Goal: Task Accomplishment & Management: Manage account settings

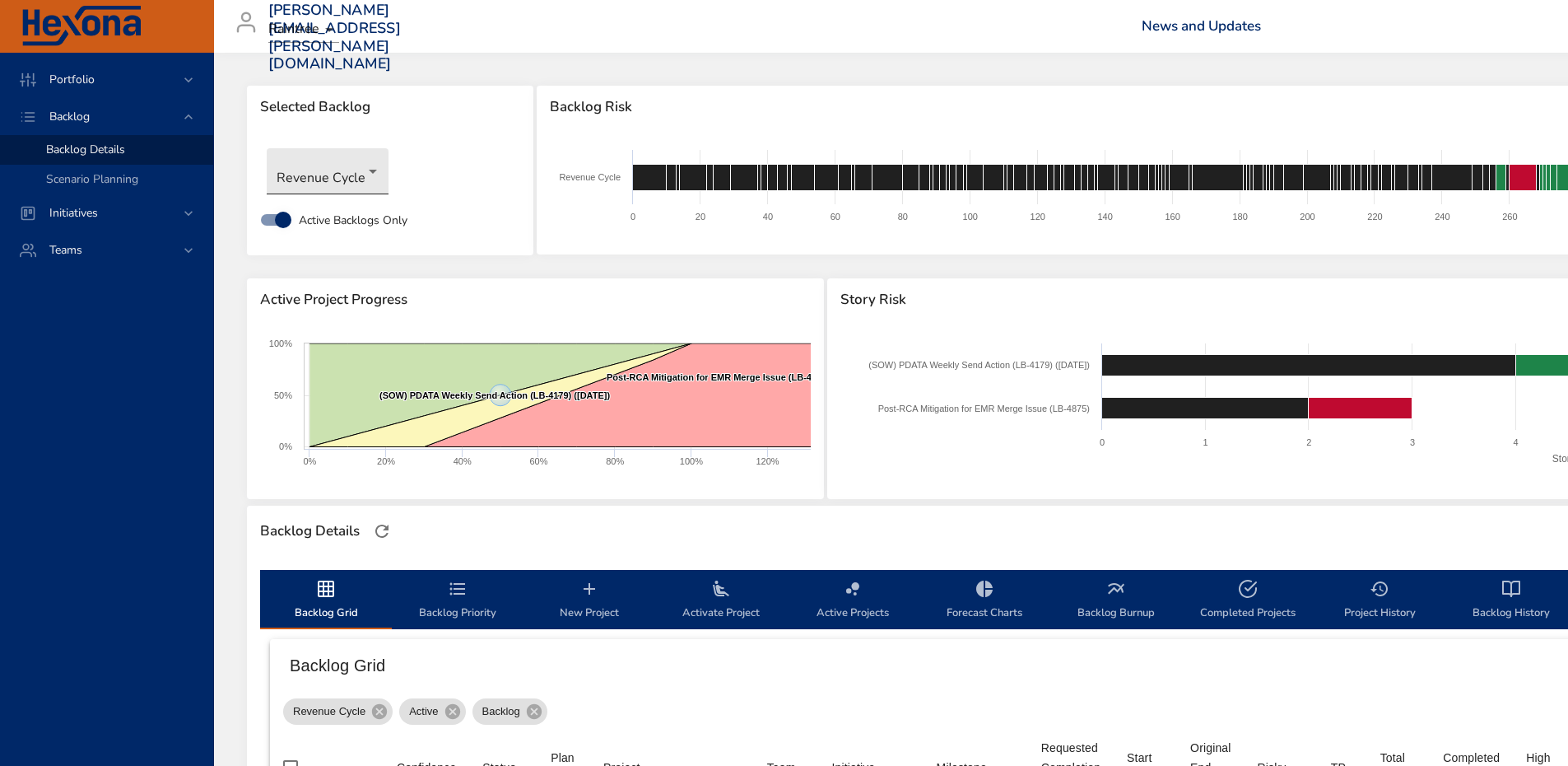
click at [322, 169] on body "Portfolio Backlog Backlog Details Scenario Planning Initiatives Teams [PERSON_N…" at bounding box center [784, 383] width 1568 height 766
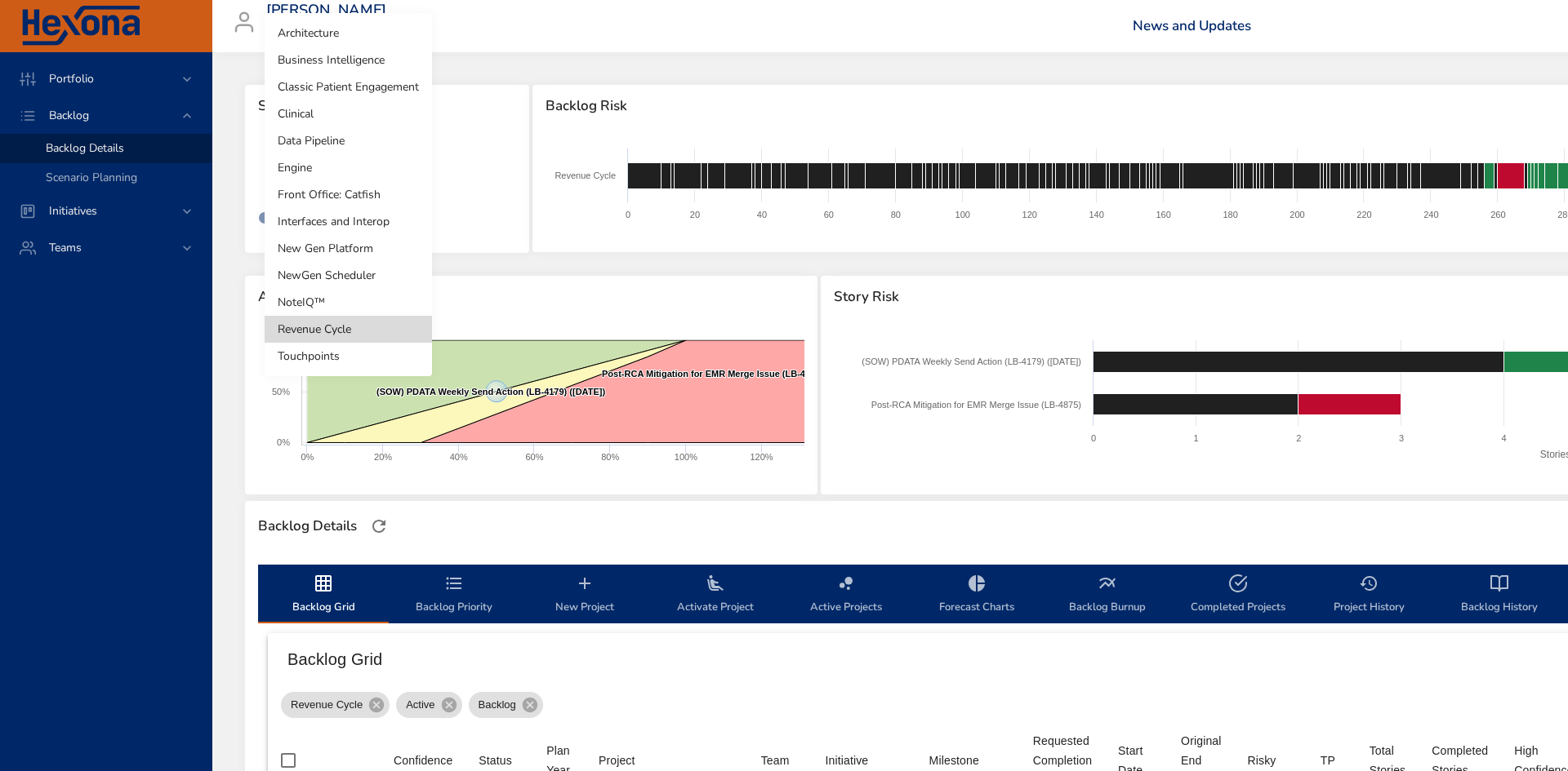
click at [371, 92] on li "Classic Patient Engagement" at bounding box center [349, 87] width 168 height 27
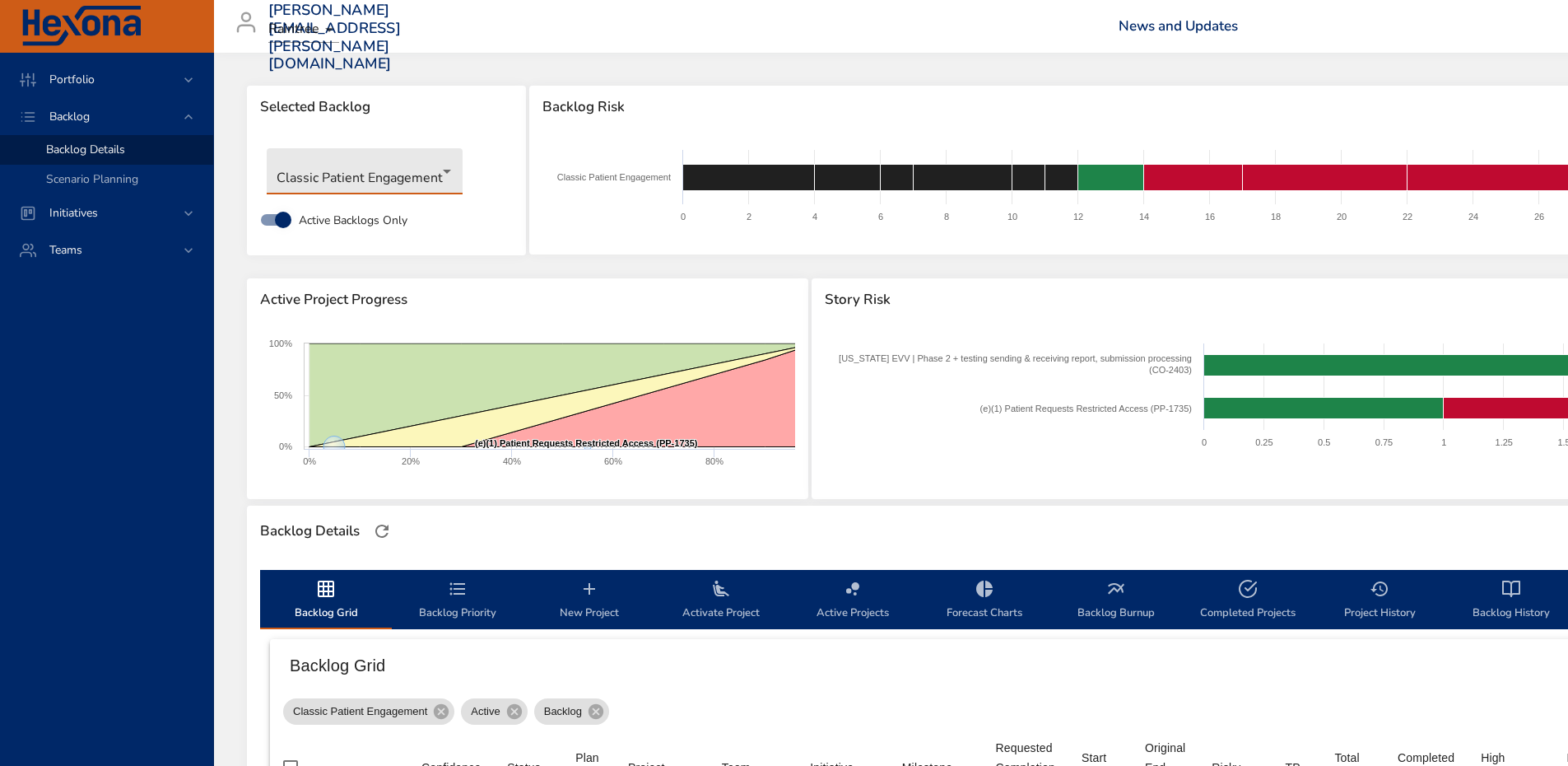
click at [326, 171] on body "Portfolio Backlog Backlog Details Scenario Planning Initiatives Teams [PERSON_N…" at bounding box center [784, 383] width 1568 height 766
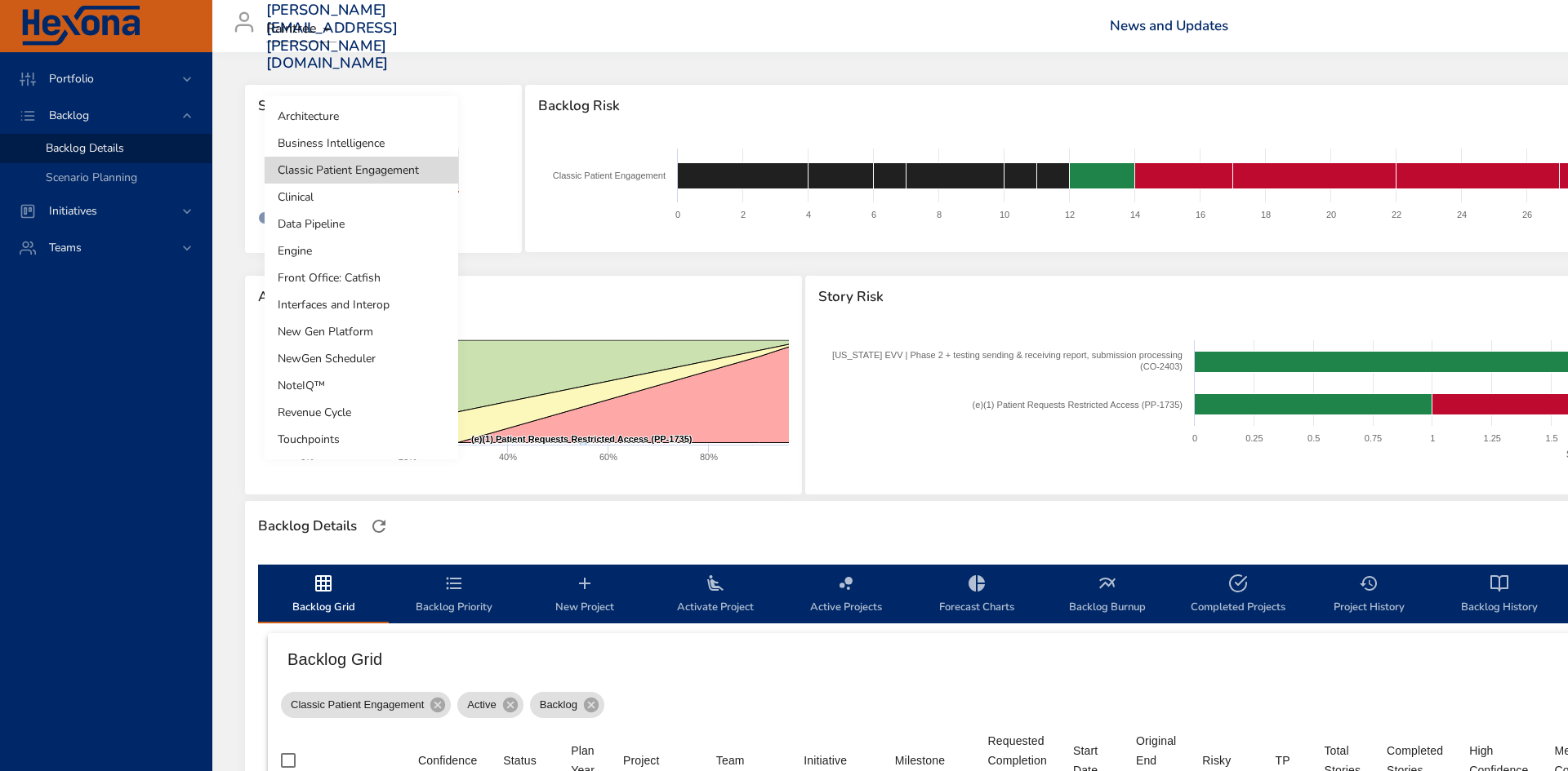
click at [331, 280] on li "Front Office: Catfish" at bounding box center [361, 278] width 194 height 27
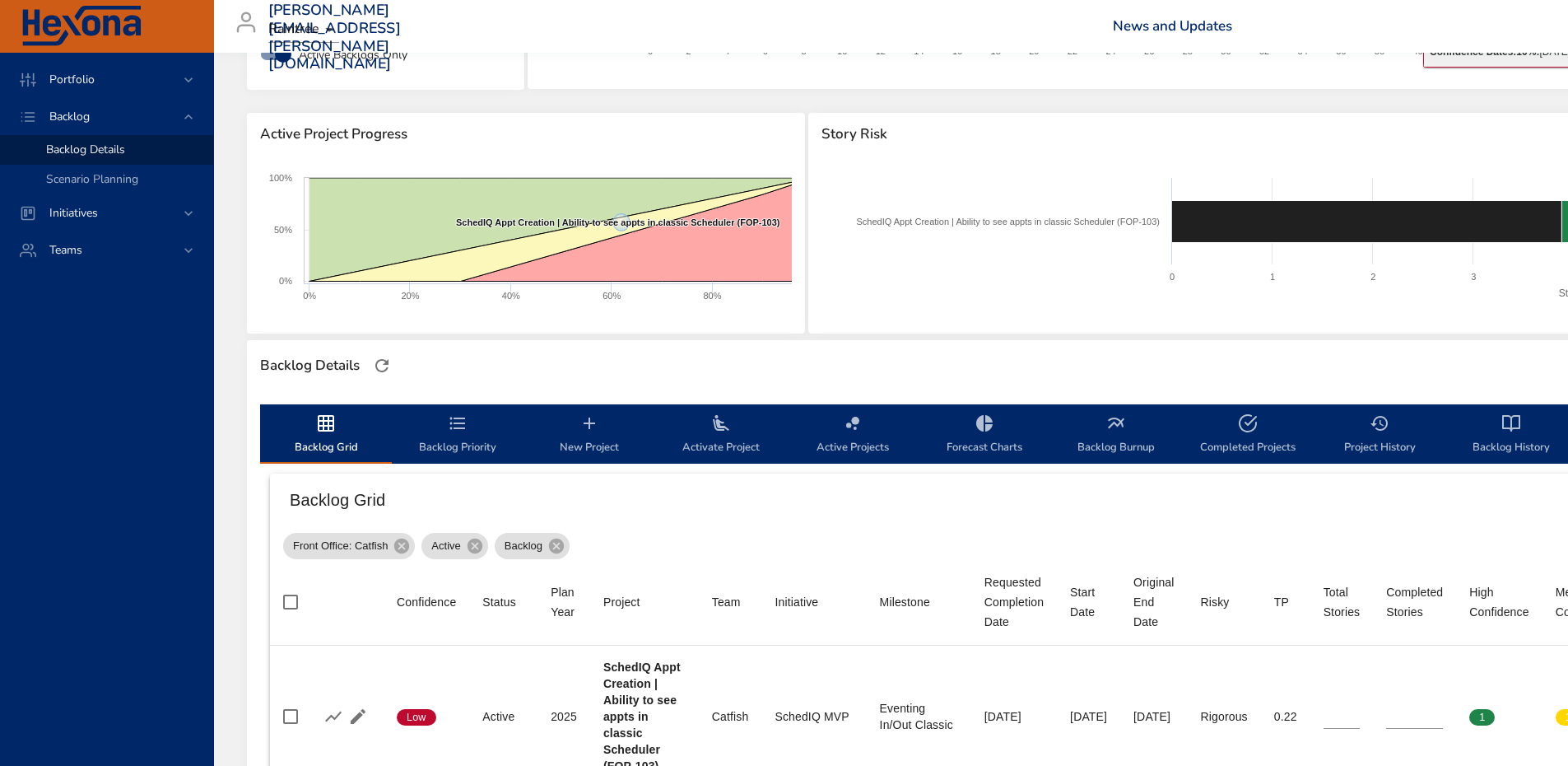
scroll to position [411, 0]
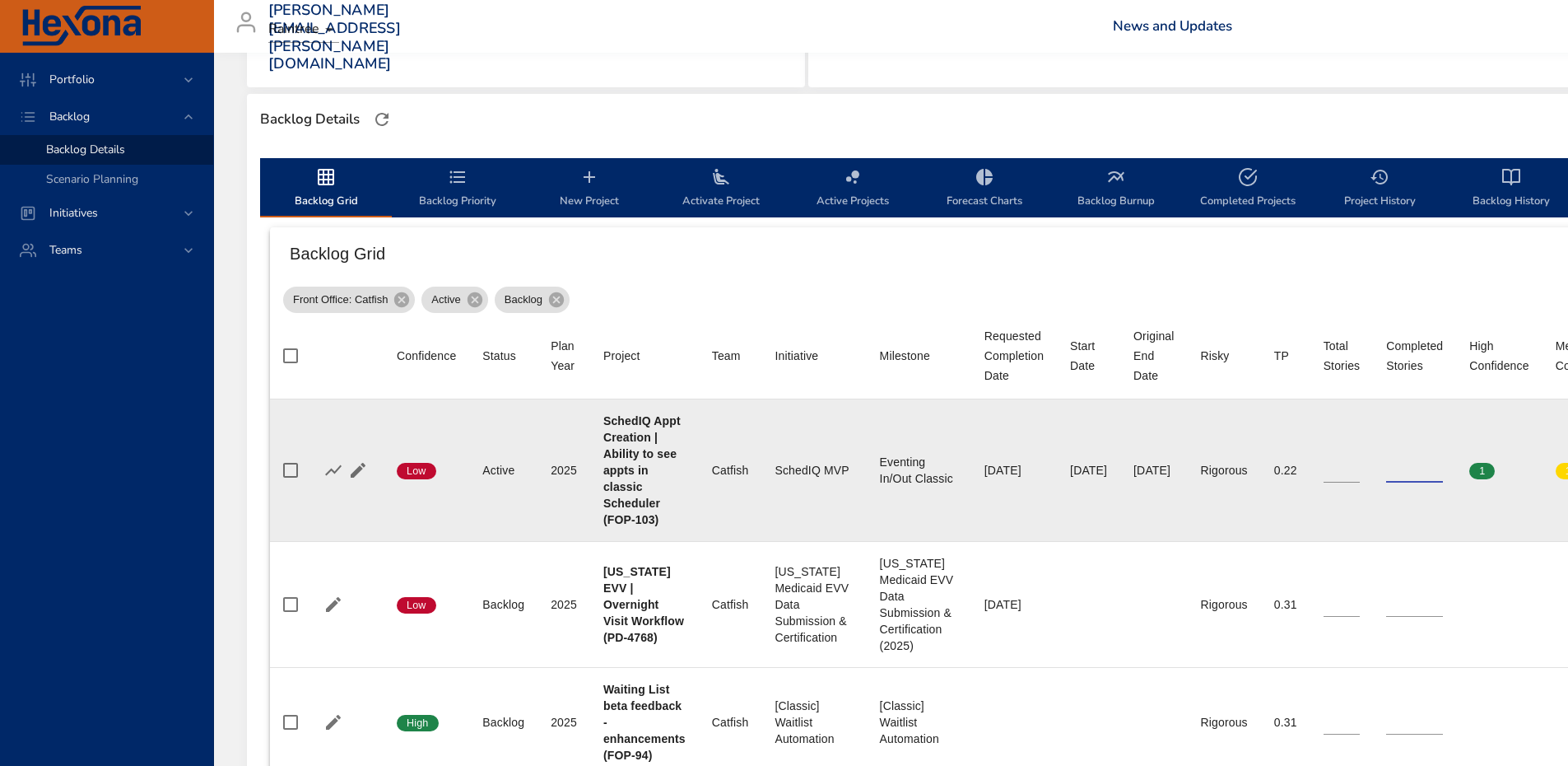
drag, startPoint x: 1443, startPoint y: 466, endPoint x: 1399, endPoint y: 469, distance: 44.1
click at [1399, 469] on tr "Confidence Low Status Active Plan Year [DATE] Project SchedIQ Appt Creation | A…" at bounding box center [1087, 470] width 1635 height 142
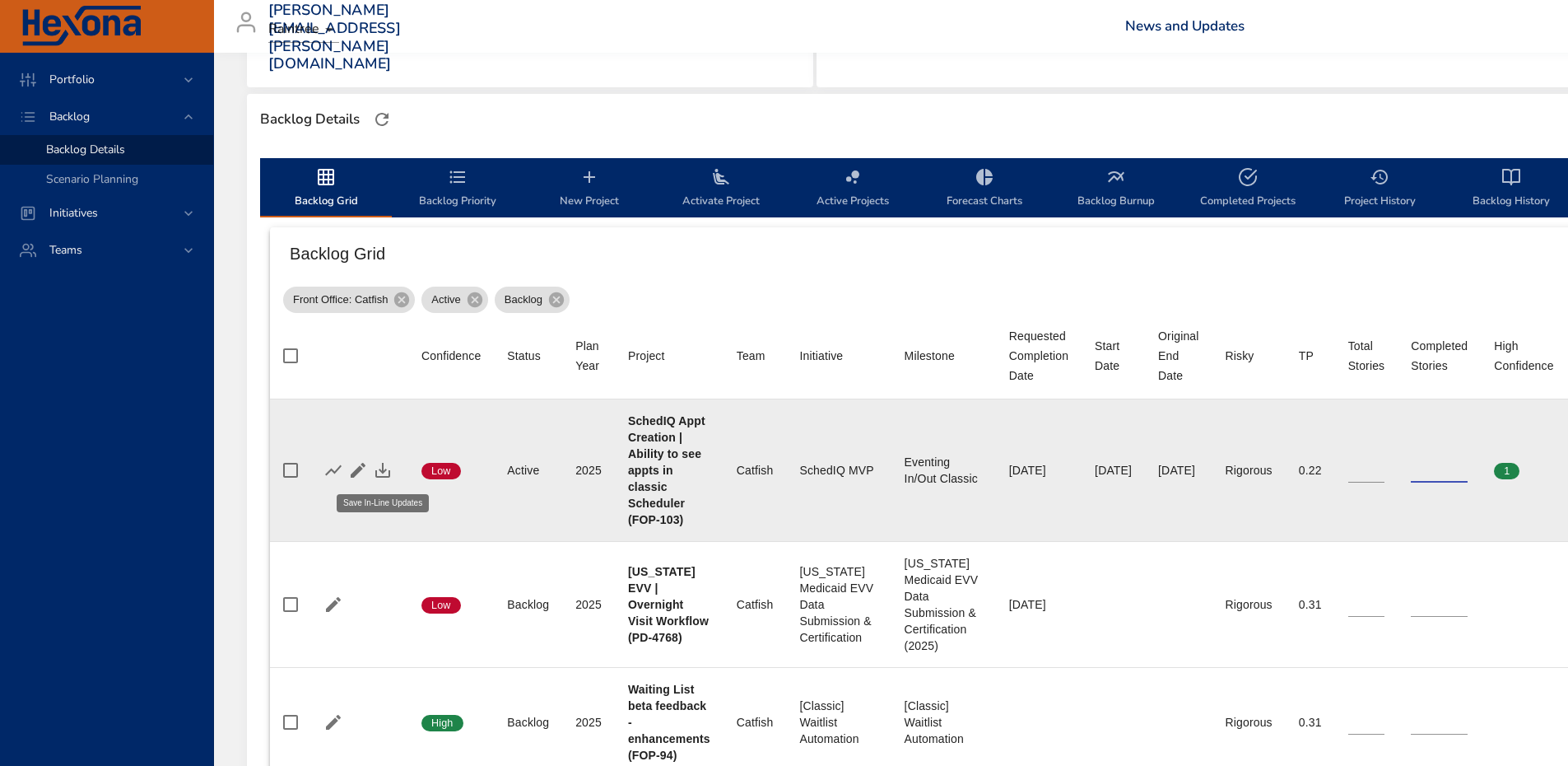
type input "*"
click at [389, 466] on icon "button" at bounding box center [383, 470] width 20 height 20
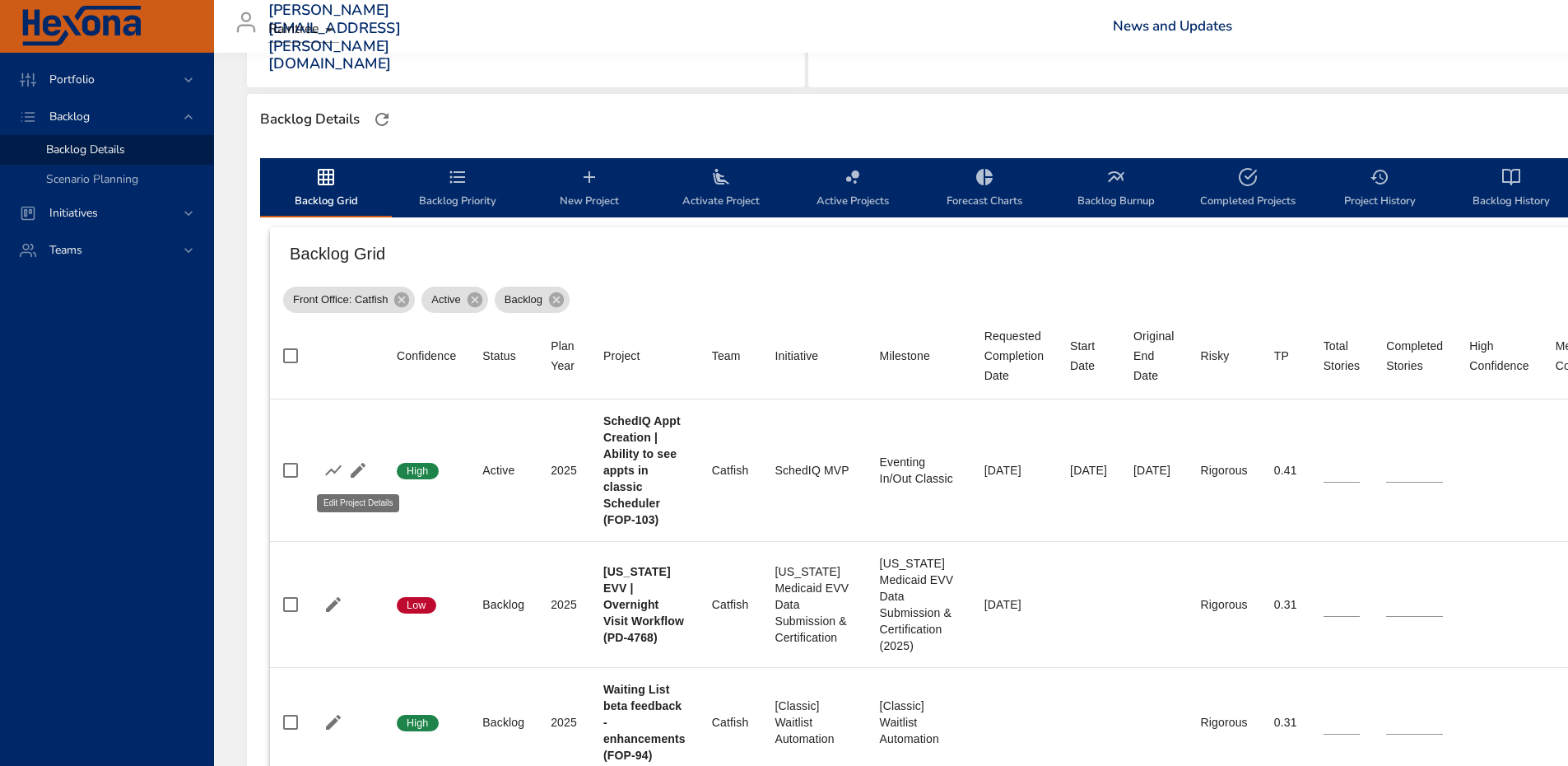
click at [352, 477] on icon "button" at bounding box center [357, 469] width 15 height 15
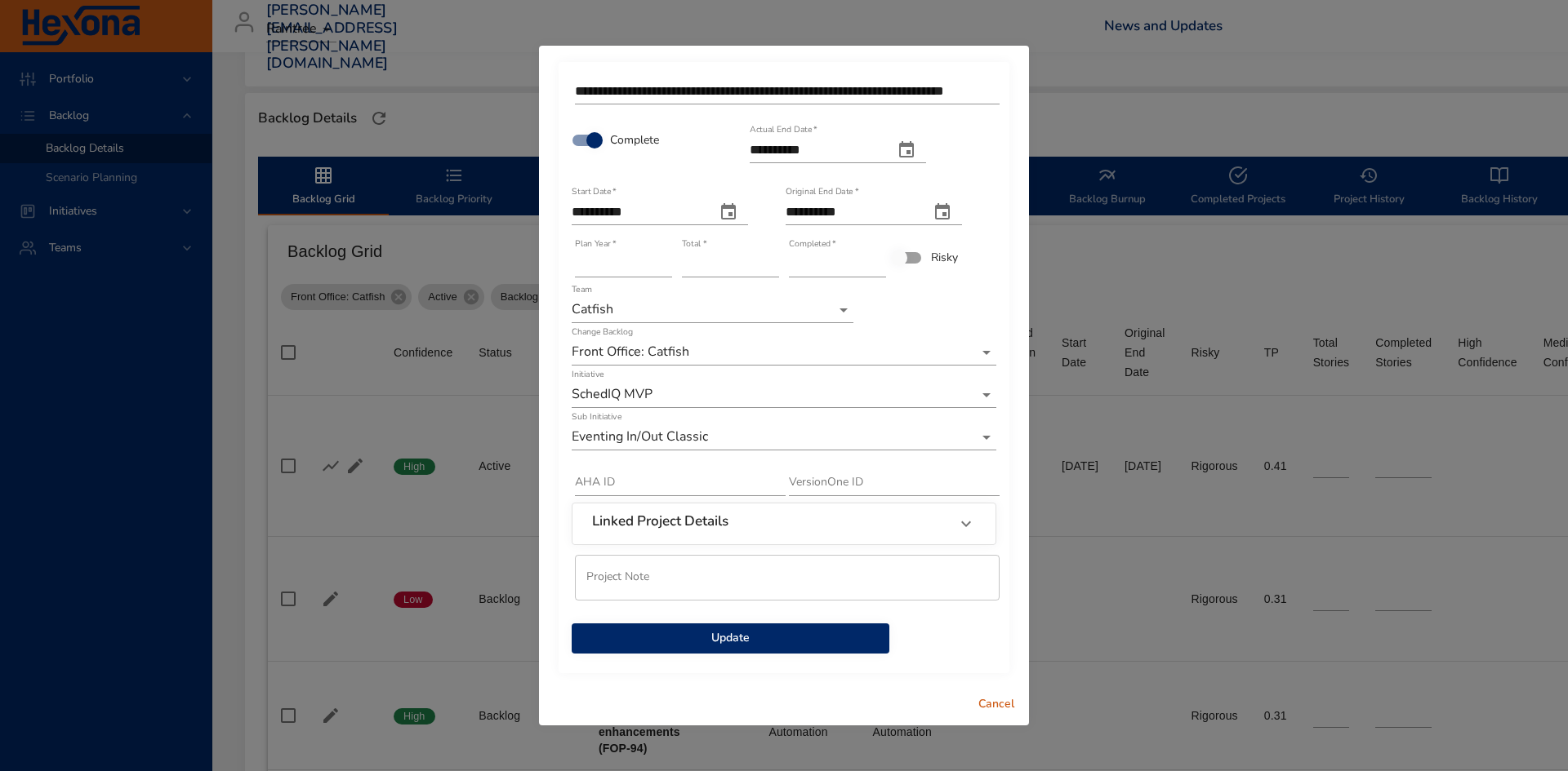
click at [715, 635] on span "Update" at bounding box center [729, 639] width 291 height 20
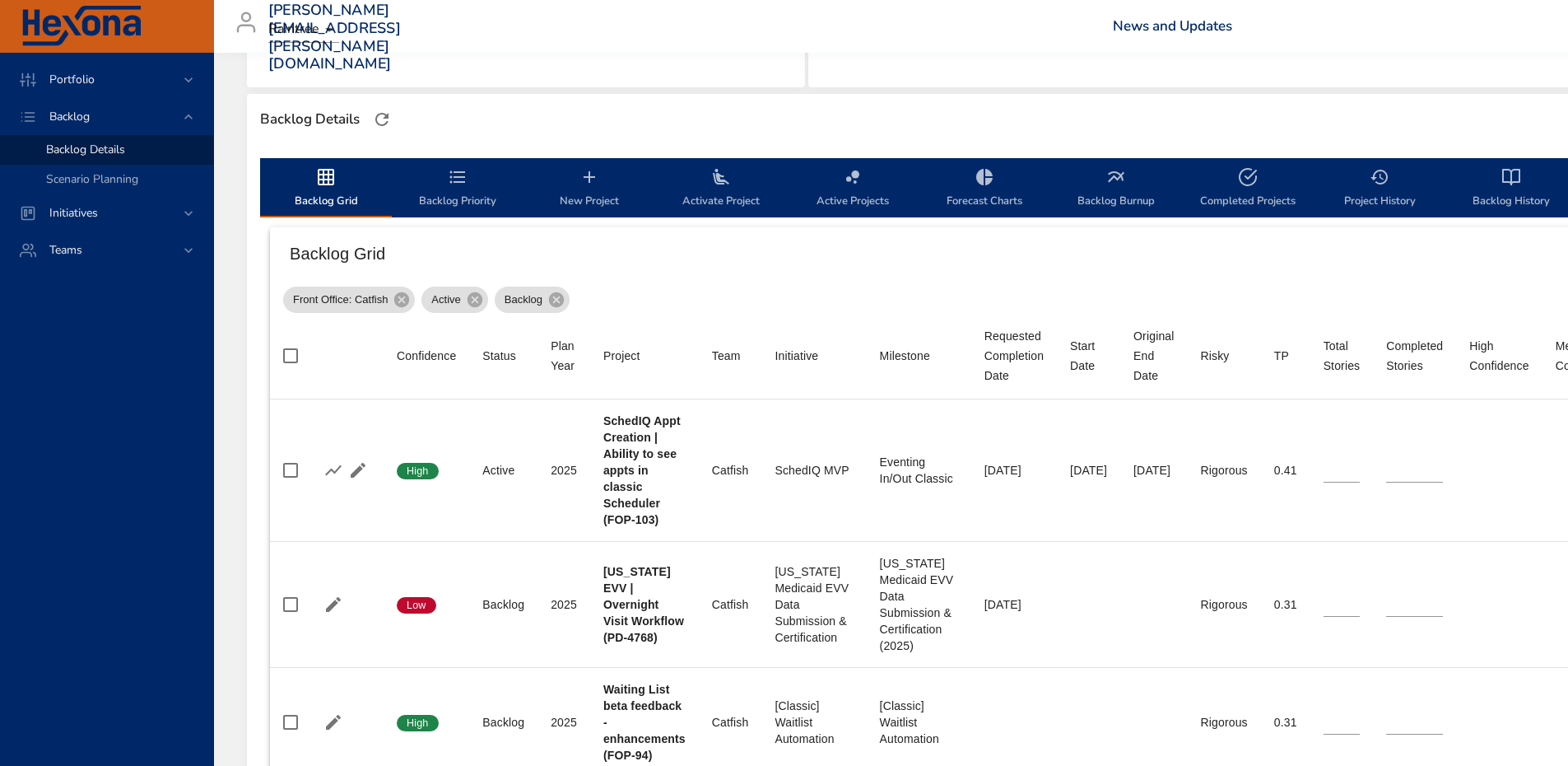
click at [1295, 183] on span "Completed Projects" at bounding box center [1248, 189] width 112 height 43
click at [1214, 190] on span "Completed Projects" at bounding box center [1248, 189] width 112 height 43
select select "***"
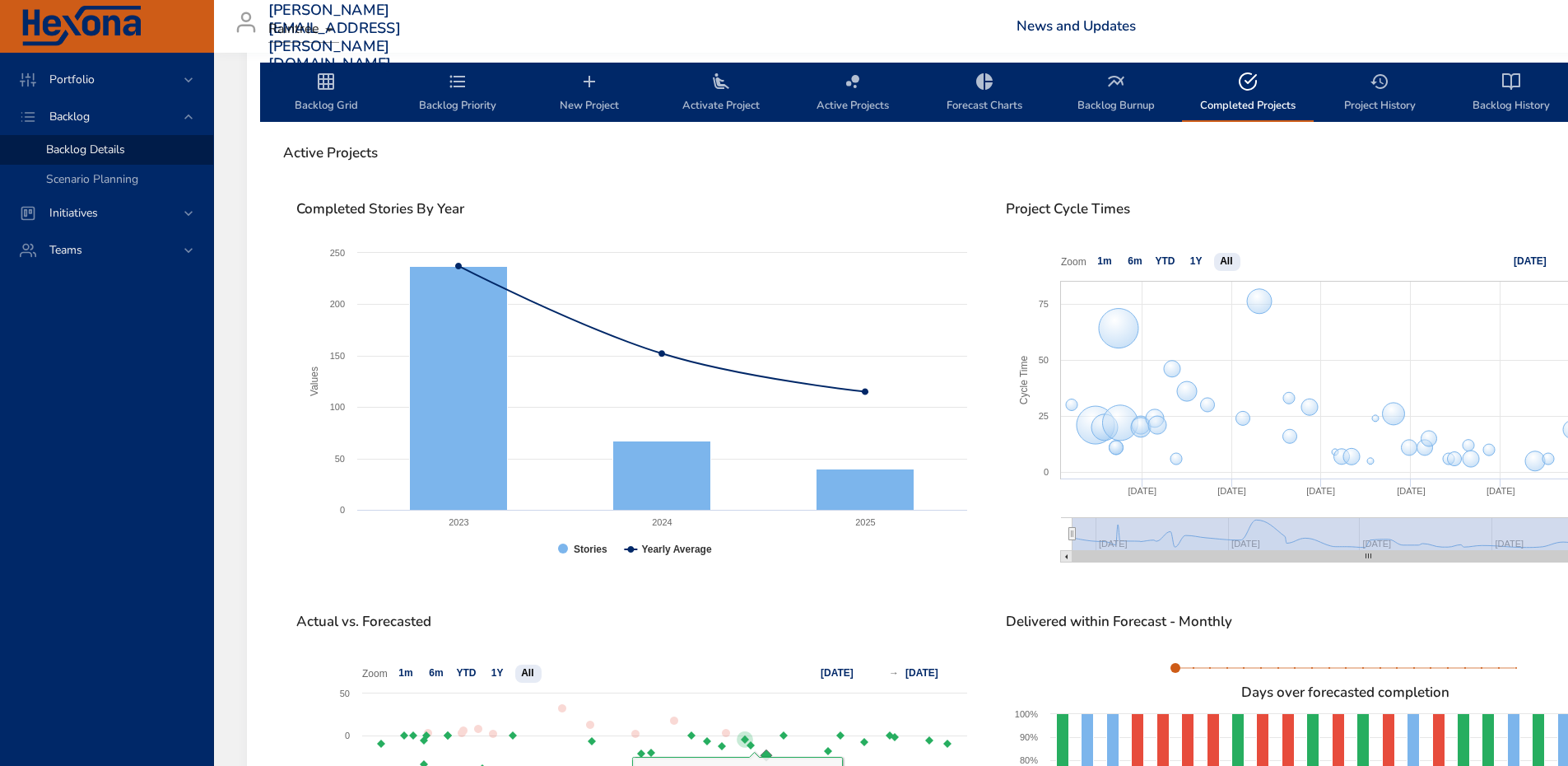
scroll to position [494, 0]
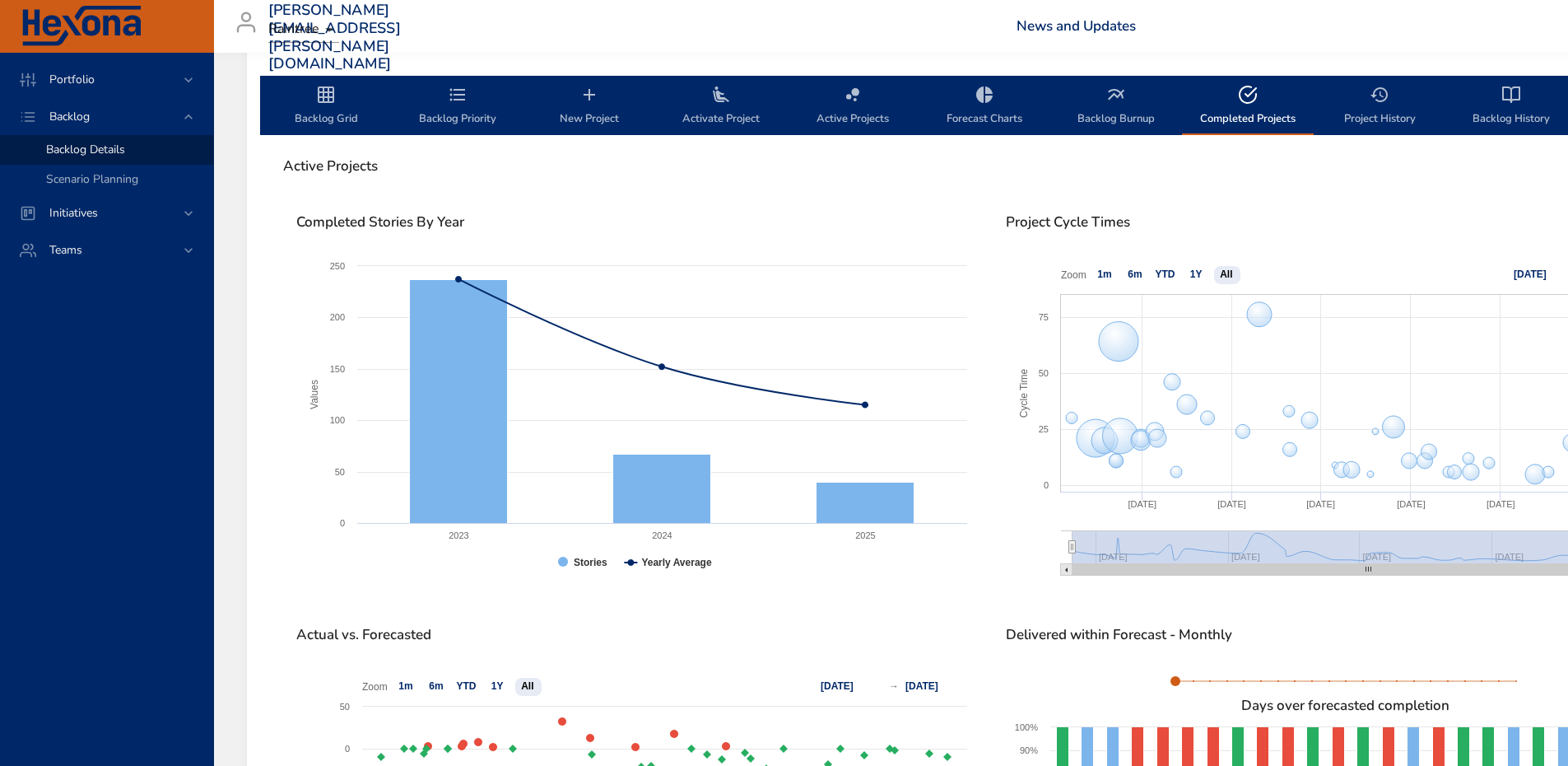
click at [448, 116] on span "Backlog Priority" at bounding box center [458, 106] width 112 height 43
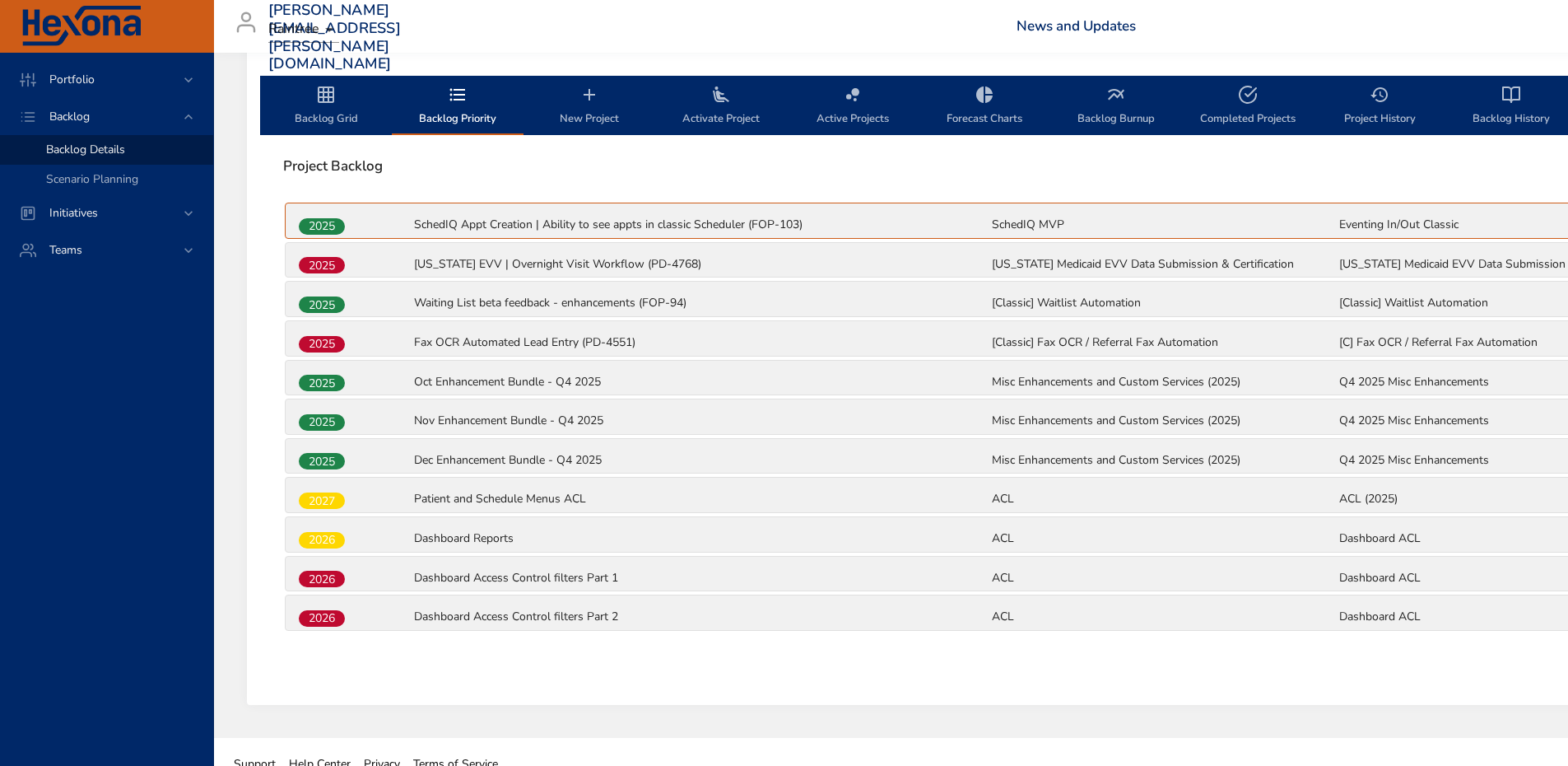
click at [1223, 120] on span "Completed Projects" at bounding box center [1248, 106] width 112 height 43
select select "***"
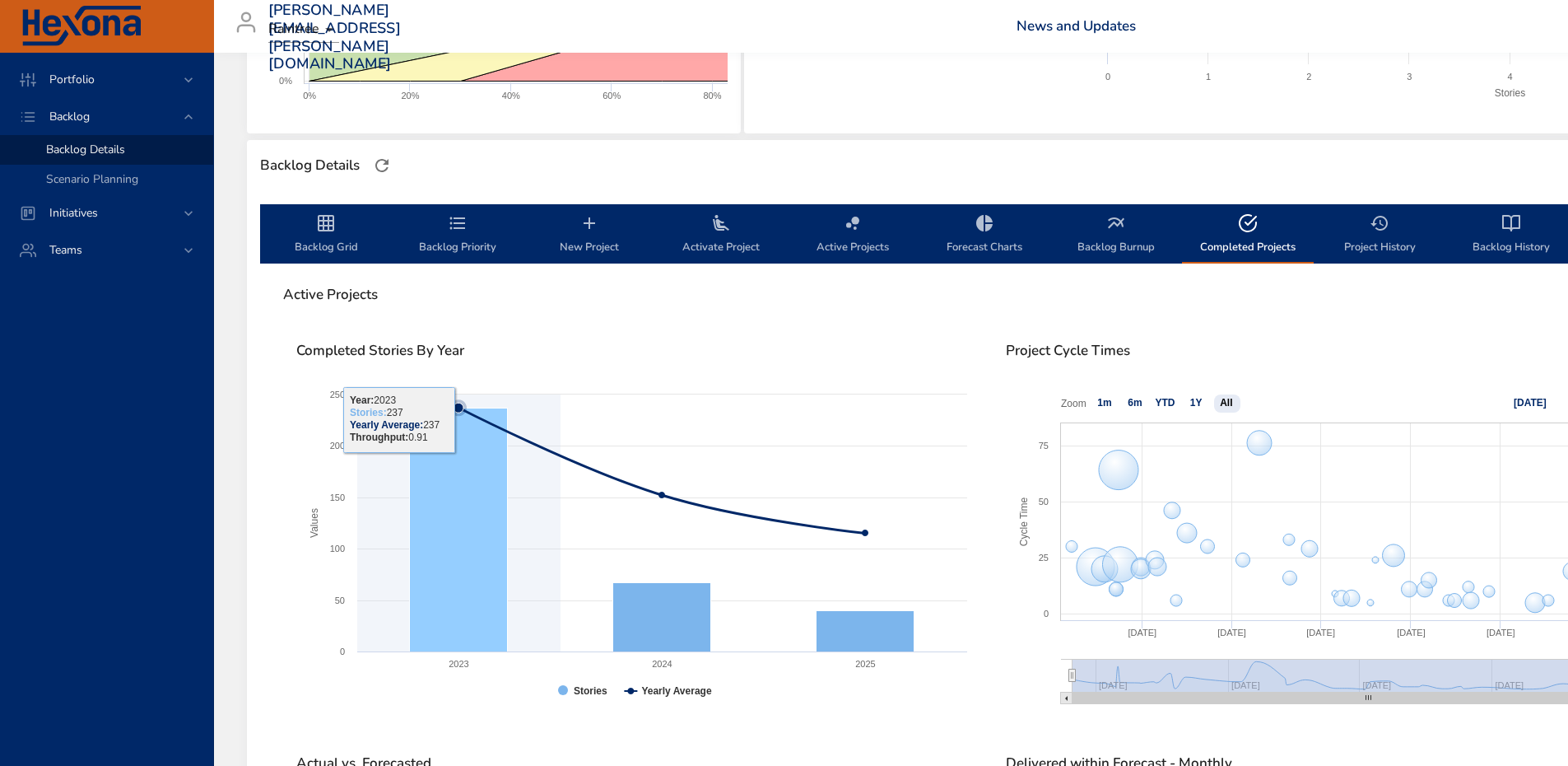
scroll to position [165, 0]
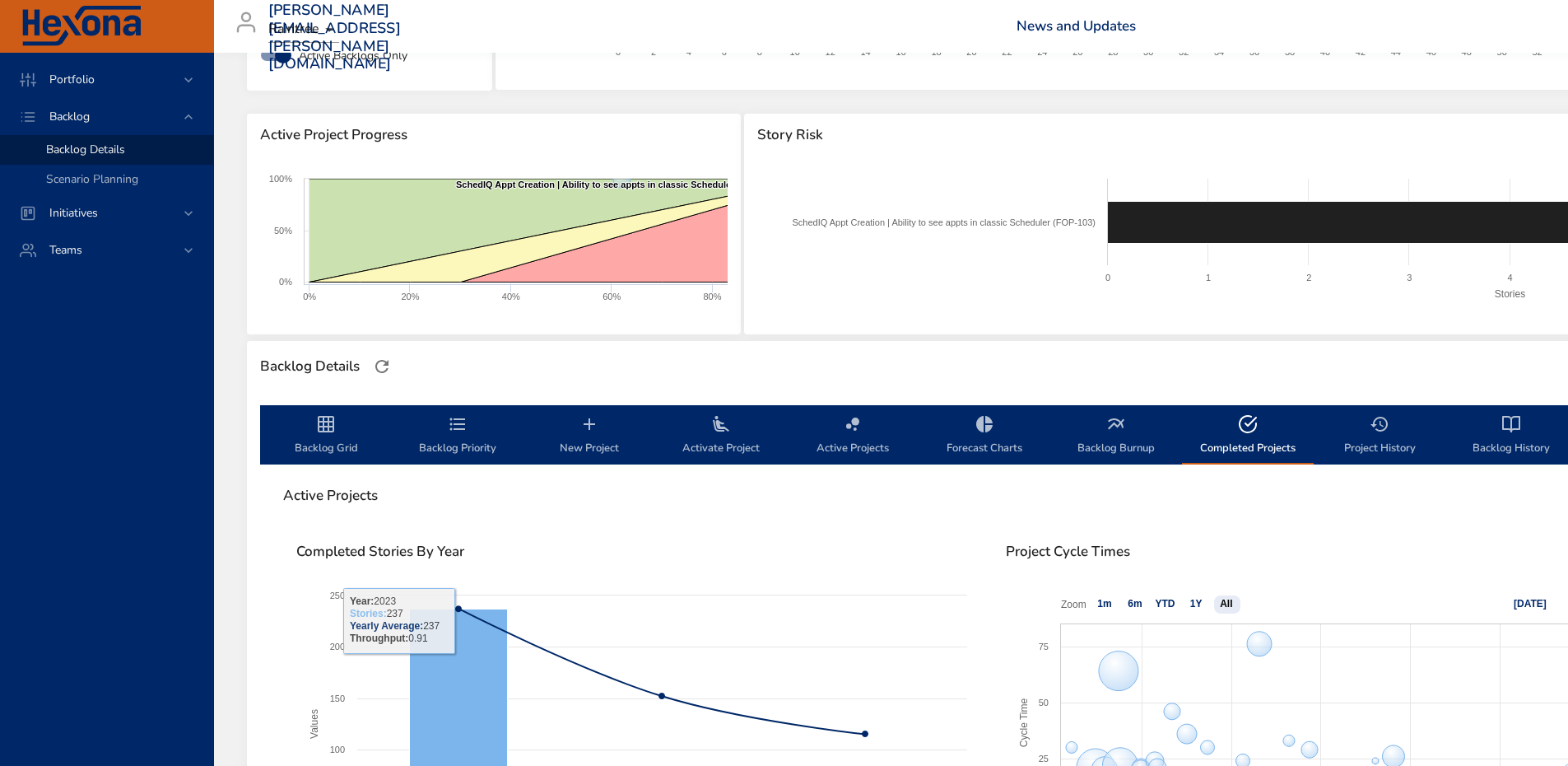
click at [321, 436] on span "Backlog Grid" at bounding box center [326, 436] width 112 height 43
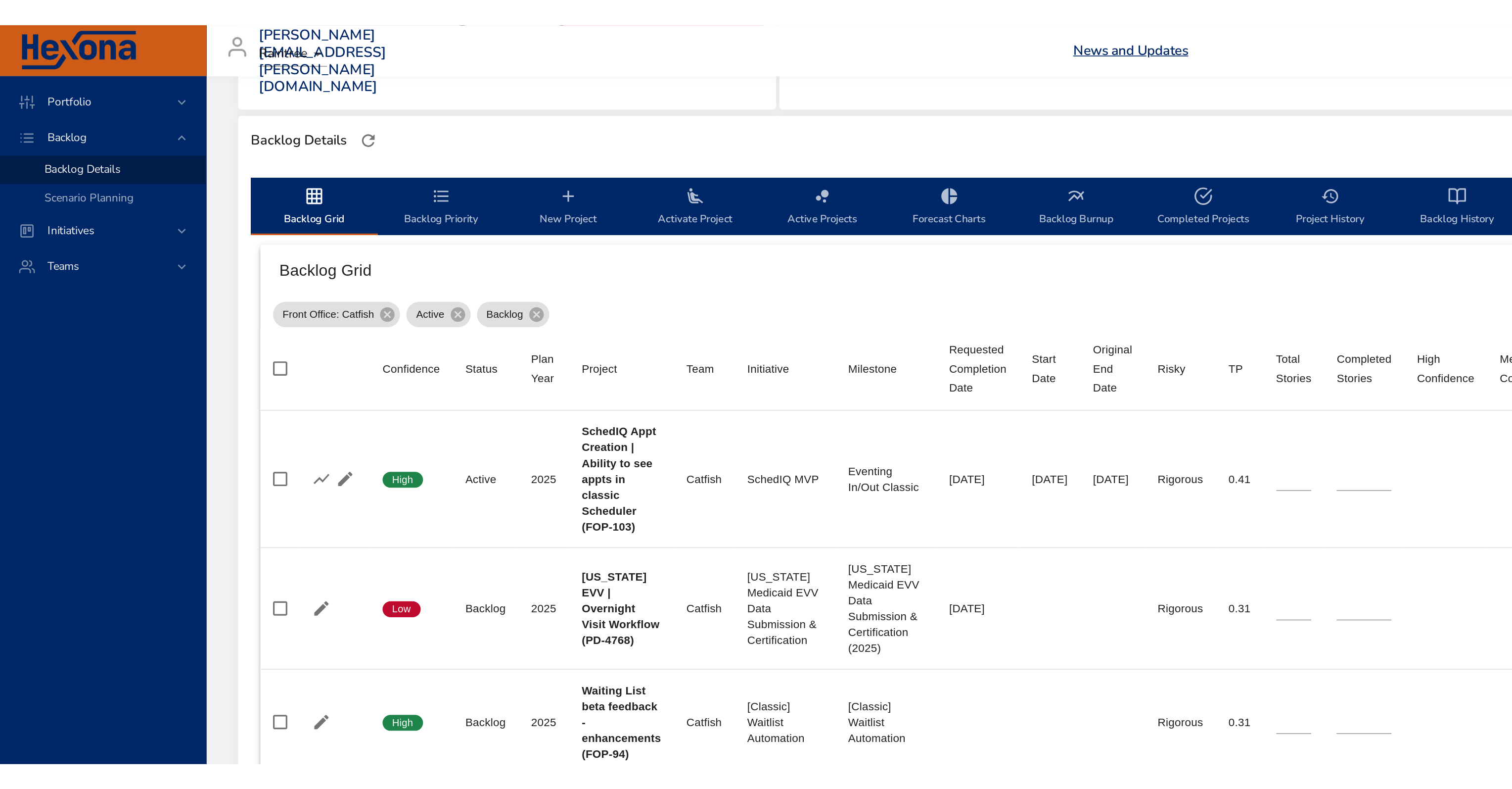
scroll to position [188, 0]
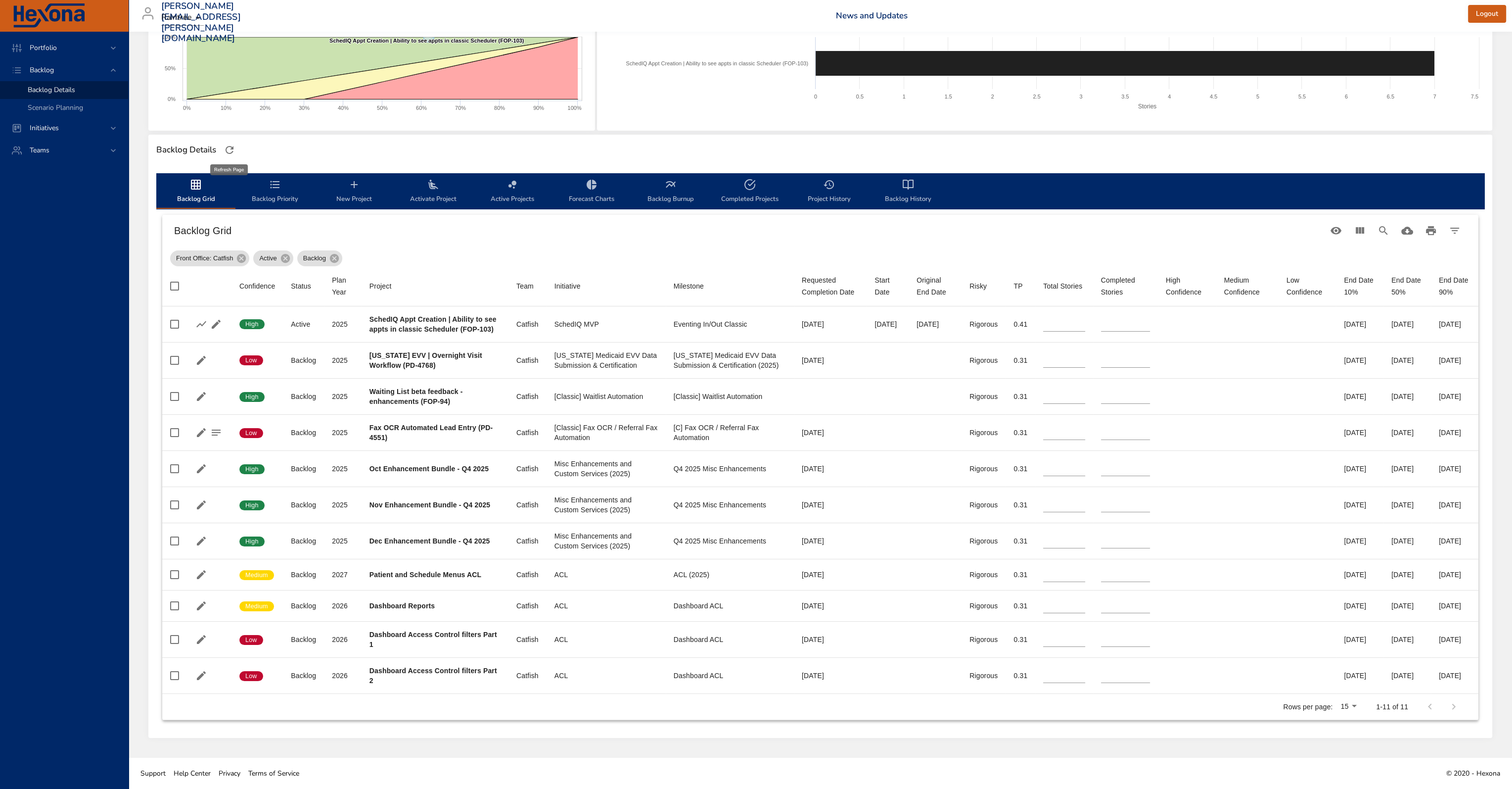
click at [229, 144] on icon "button" at bounding box center [229, 150] width 12 height 12
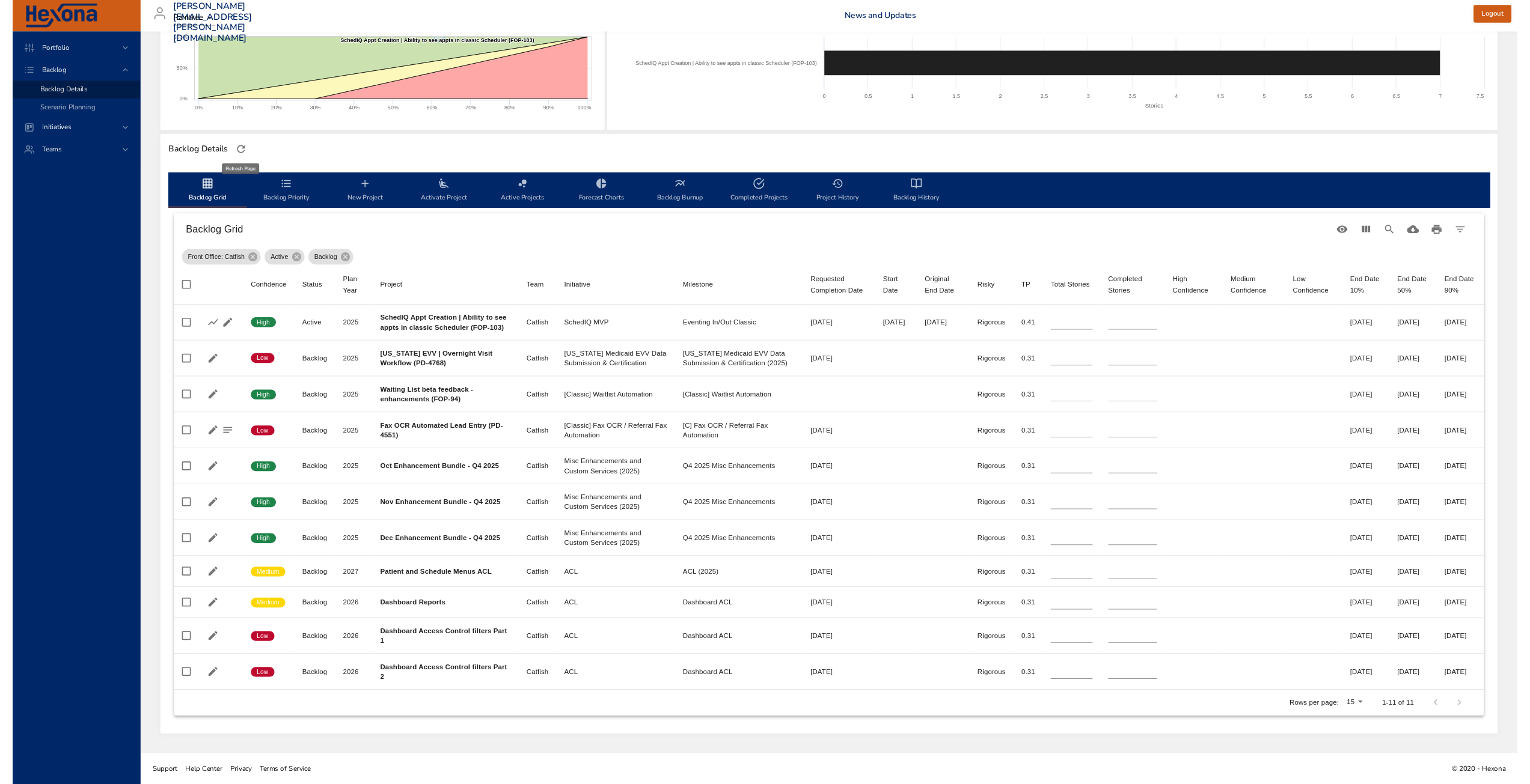
scroll to position [0, 0]
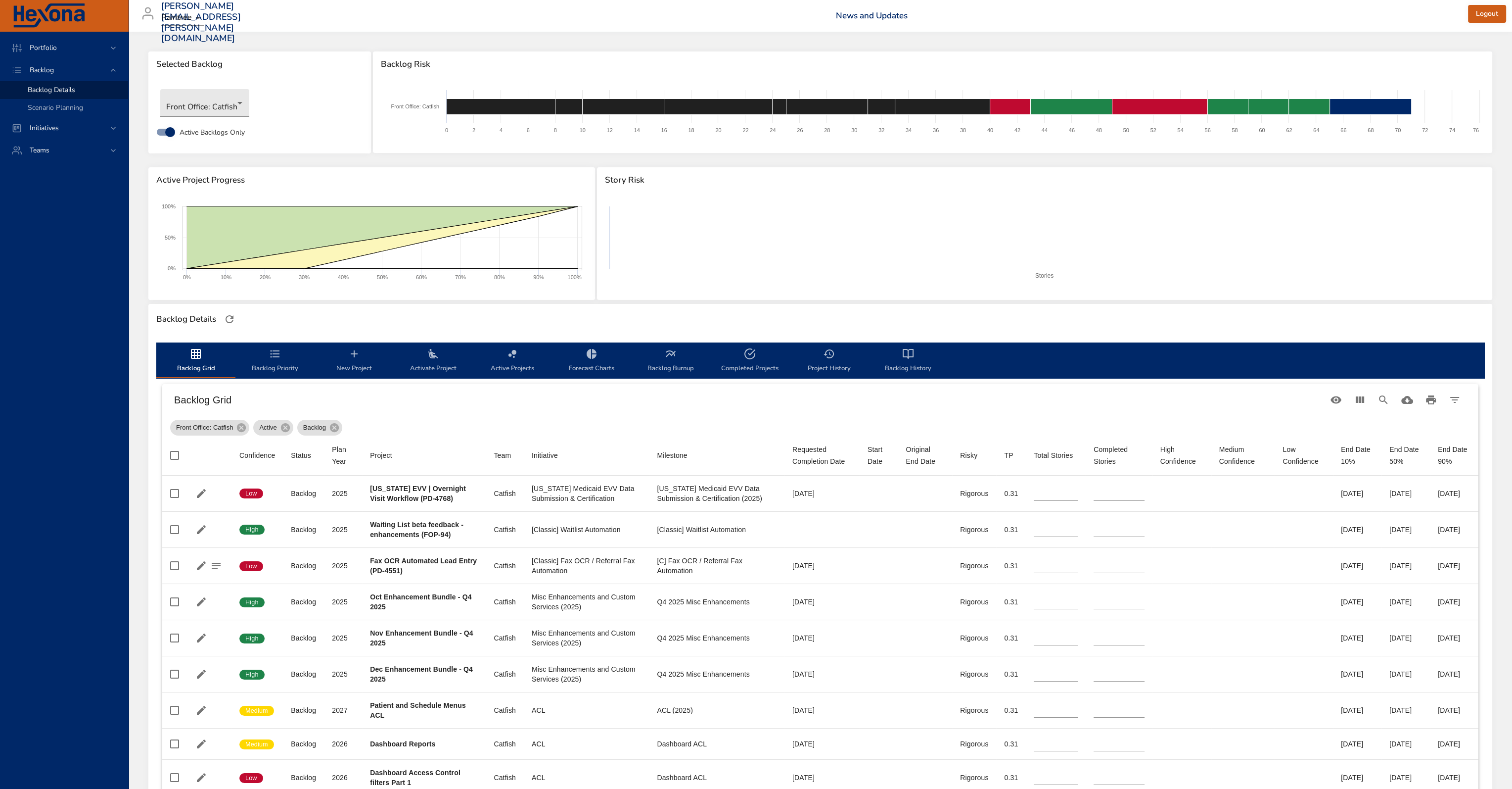
click at [440, 363] on span "Activate Project" at bounding box center [434, 361] width 67 height 26
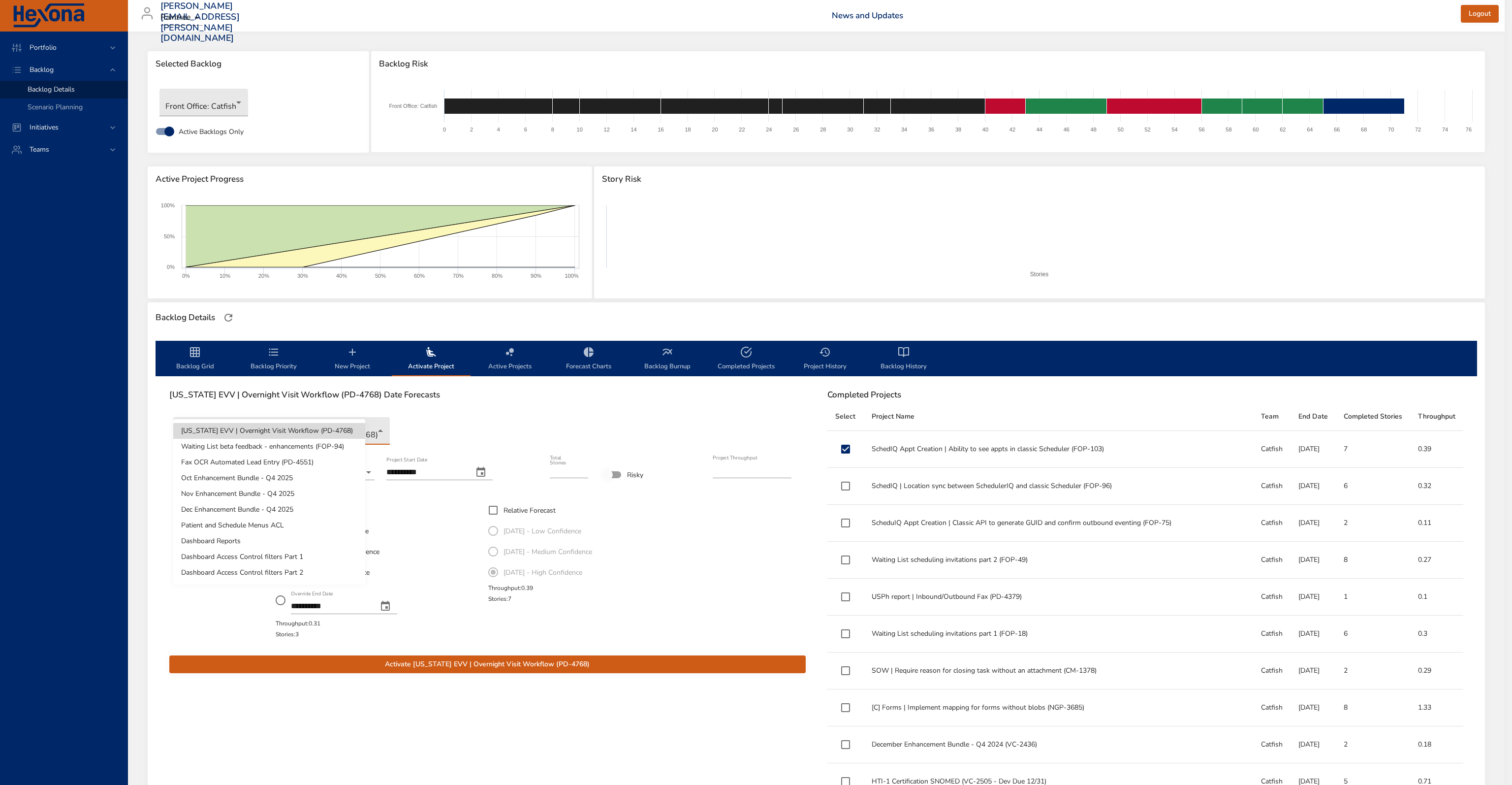
click at [349, 424] on body "**********" at bounding box center [756, 392] width 1512 height 785
click at [724, 422] on div at bounding box center [756, 392] width 1512 height 785
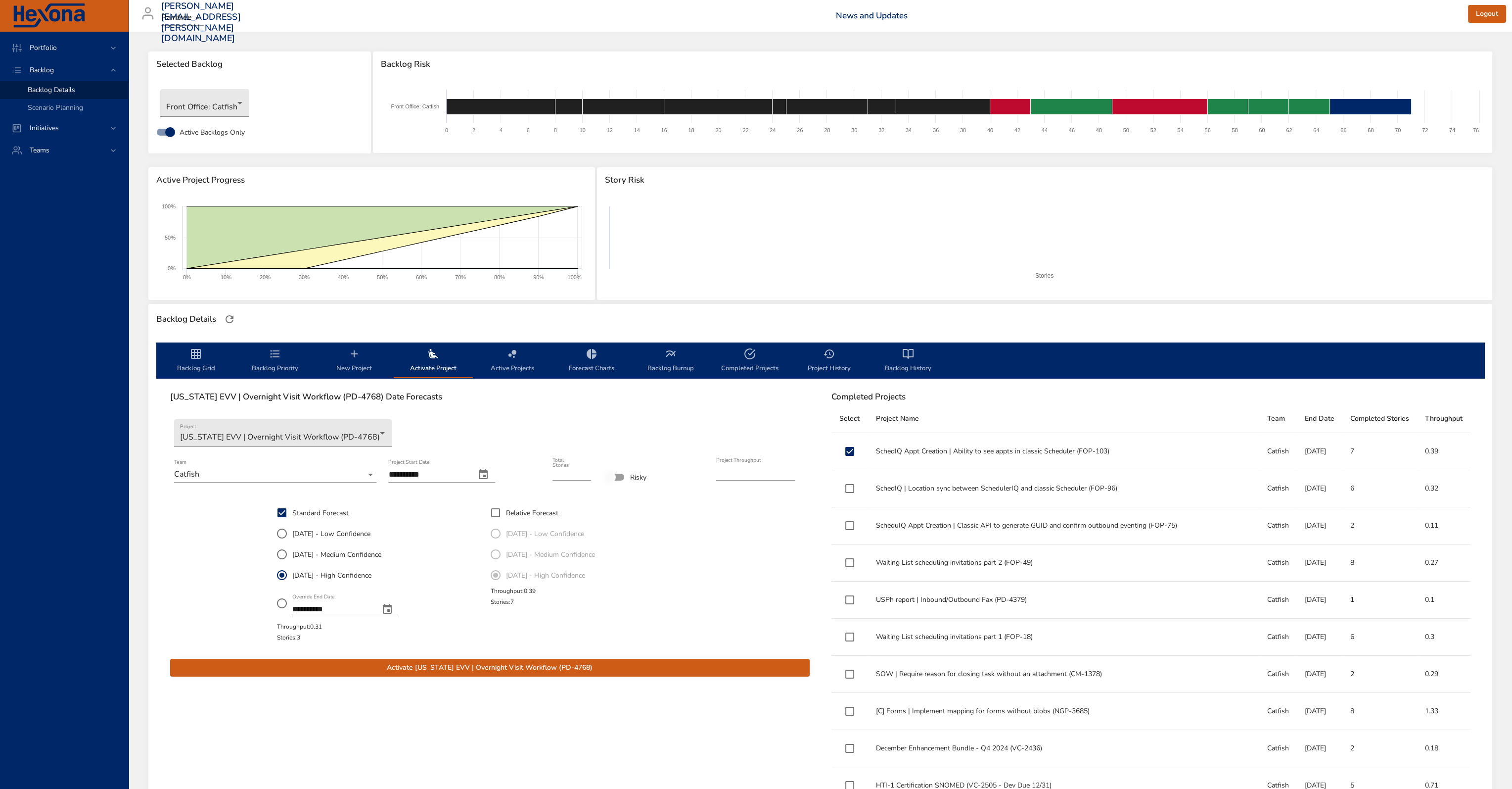
click at [749, 361] on span "Completed Projects" at bounding box center [750, 361] width 67 height 26
select select "***"
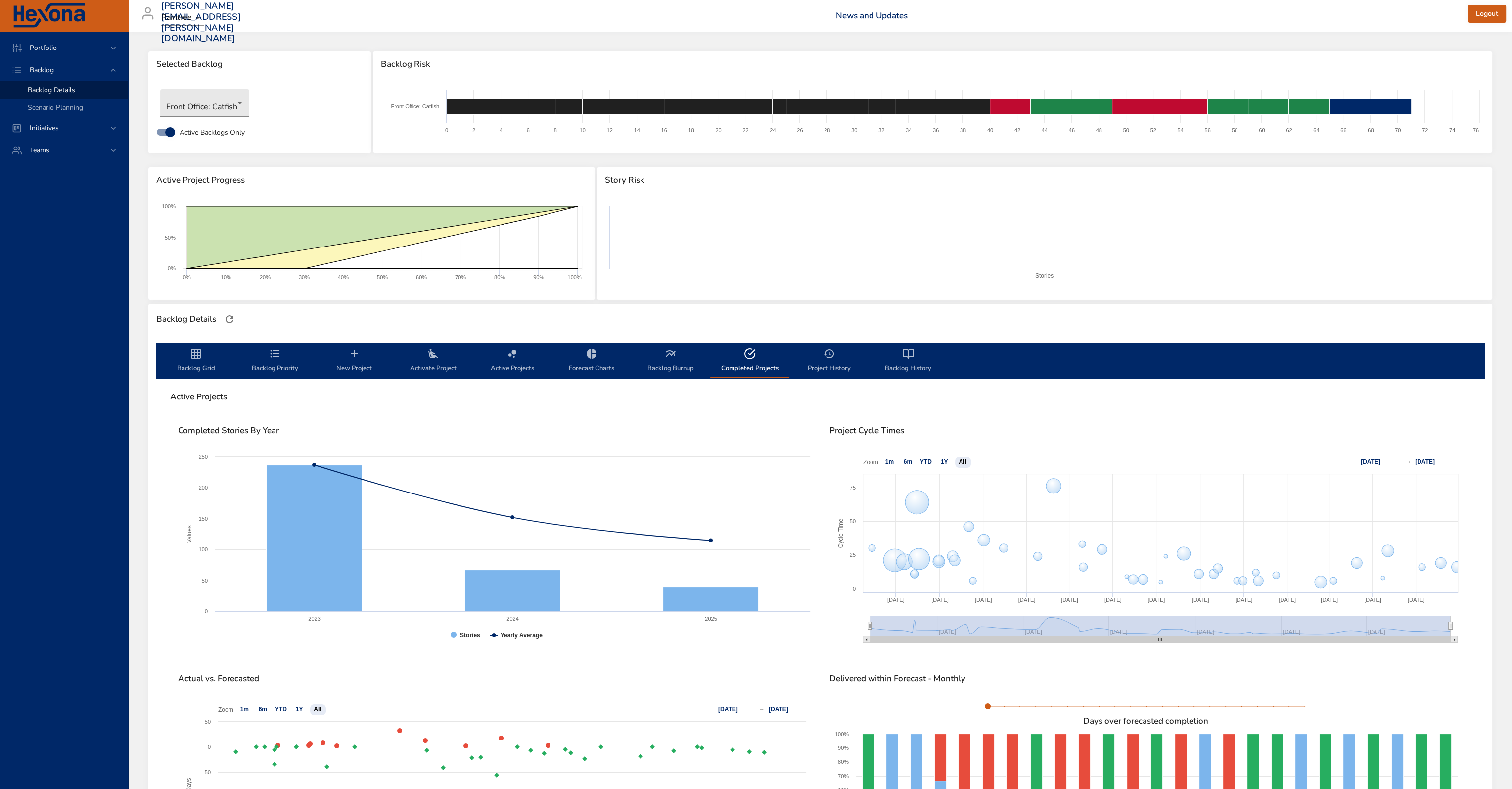
click at [507, 360] on span "Active Projects" at bounding box center [513, 361] width 67 height 26
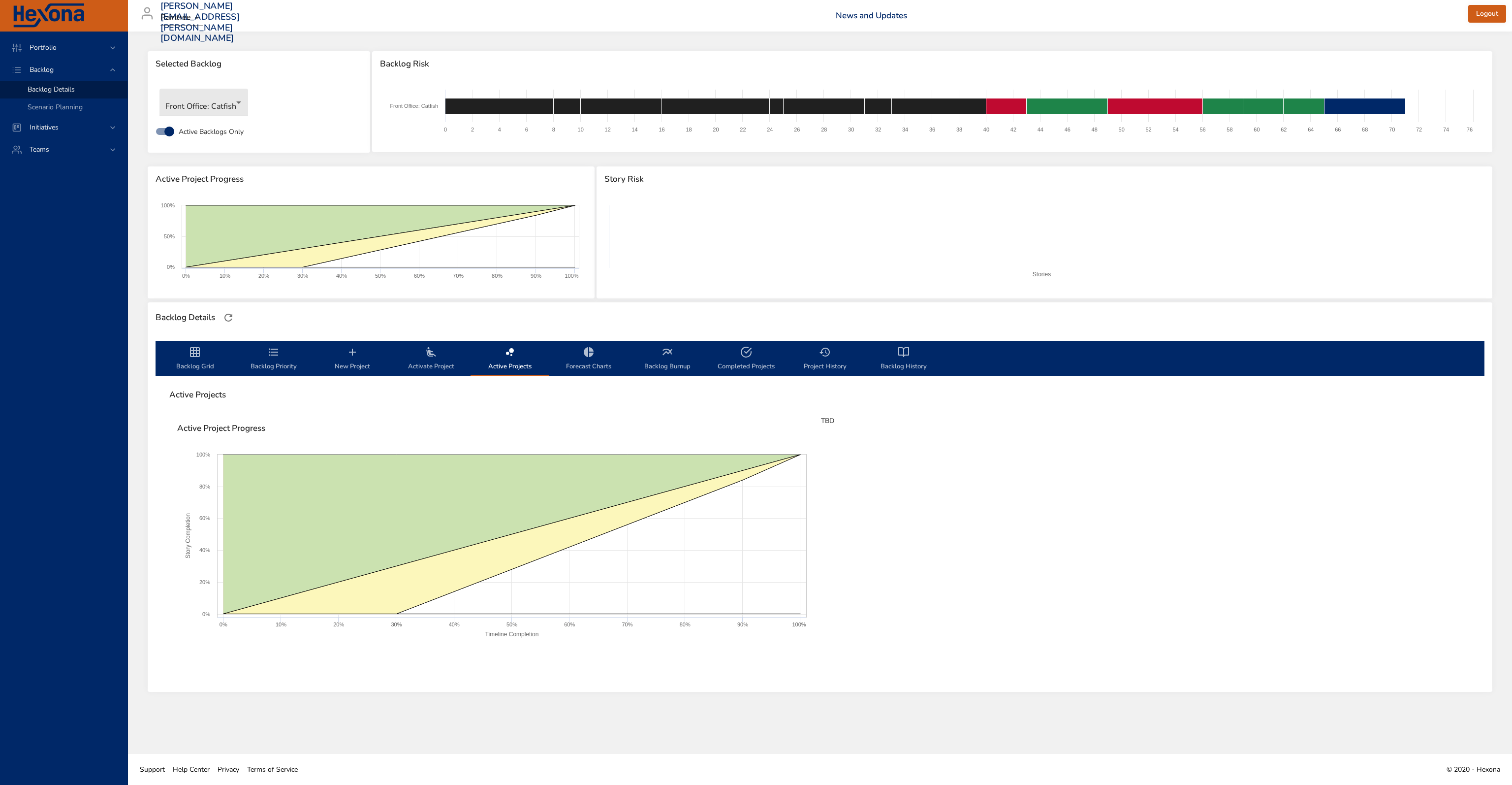
click at [431, 359] on span "Activate Project" at bounding box center [431, 359] width 67 height 26
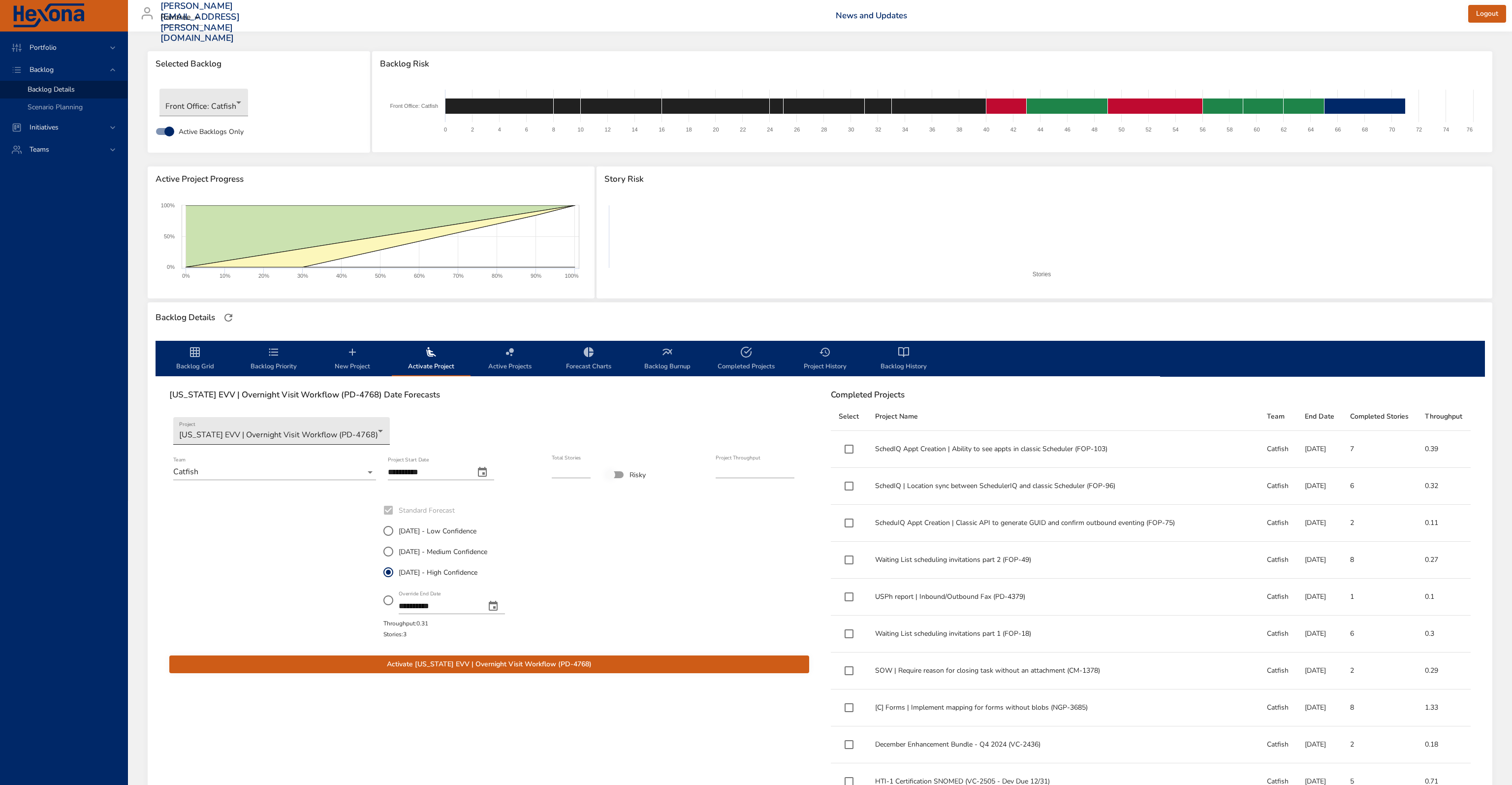
click at [291, 428] on body "**********" at bounding box center [756, 392] width 1512 height 785
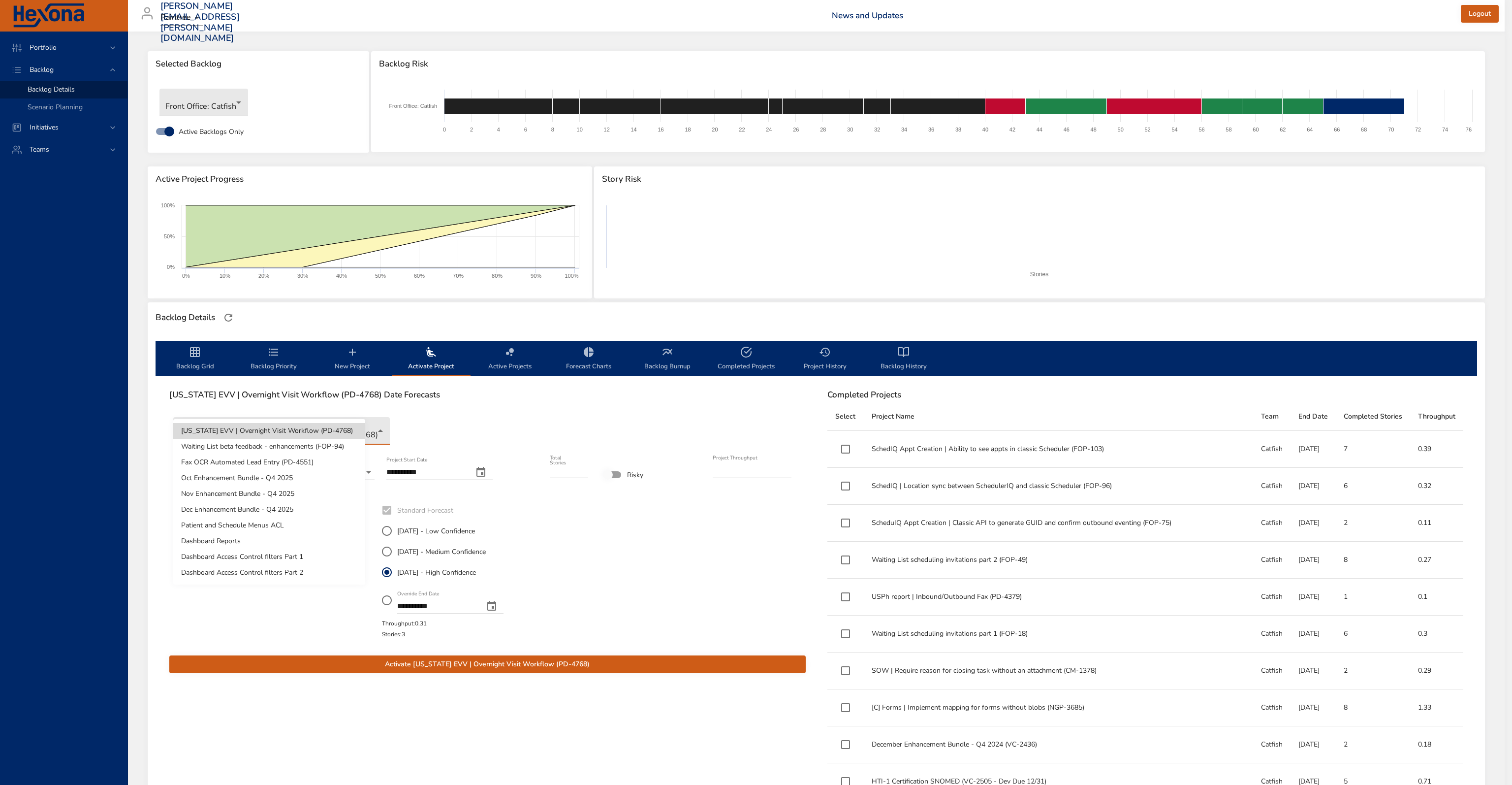
click at [460, 410] on div at bounding box center [756, 392] width 1512 height 785
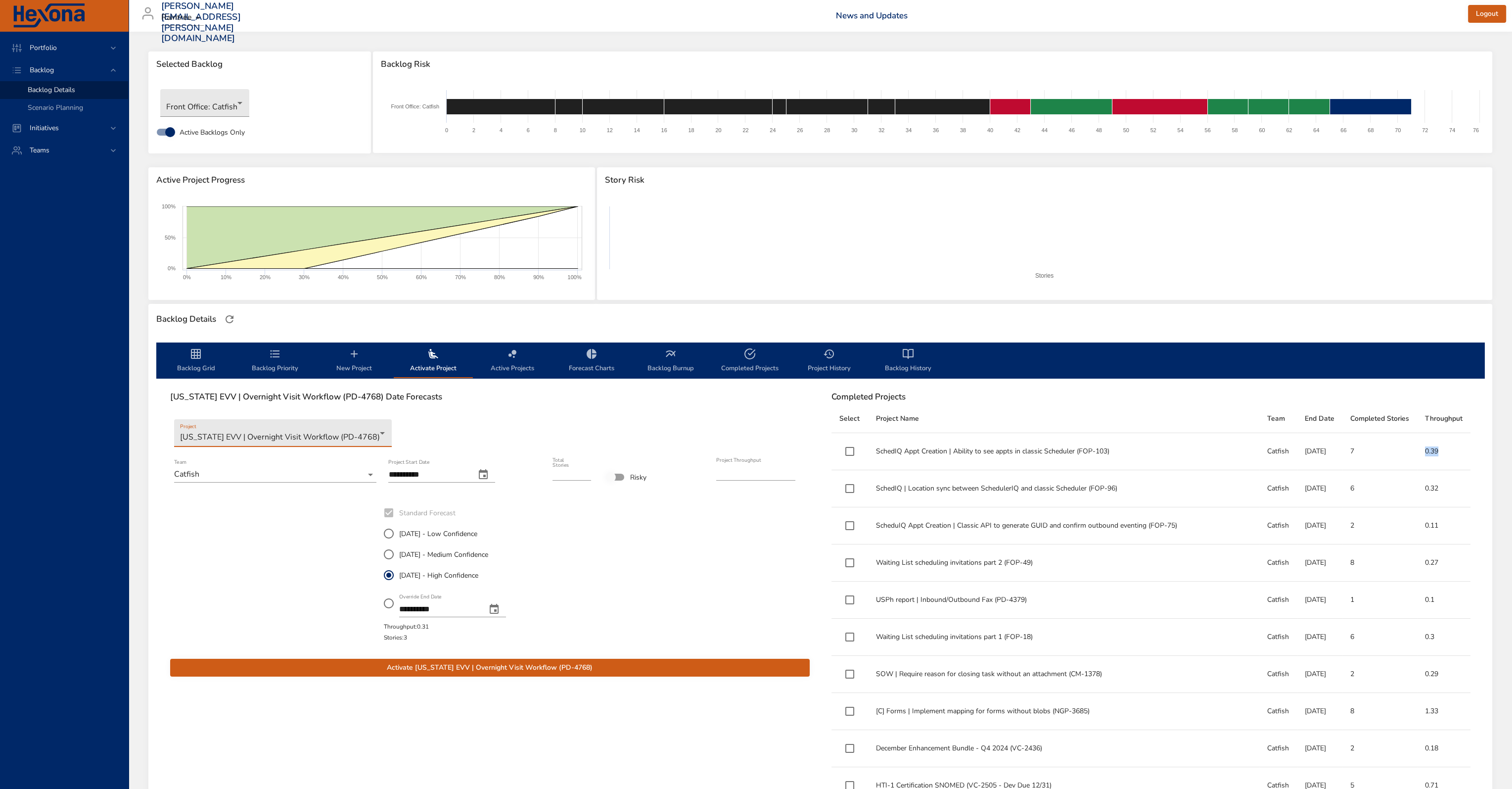
drag, startPoint x: 1441, startPoint y: 460, endPoint x: 1407, endPoint y: 464, distance: 34.2
click at [942, 460] on tr "SchedIQ Appt Creation | Ability to see appts in classic Scheduler (FOP-103) Cat…" at bounding box center [1152, 451] width 639 height 37
click at [942, 460] on td "0.39" at bounding box center [1444, 451] width 54 height 37
